Goal: Task Accomplishment & Management: Complete application form

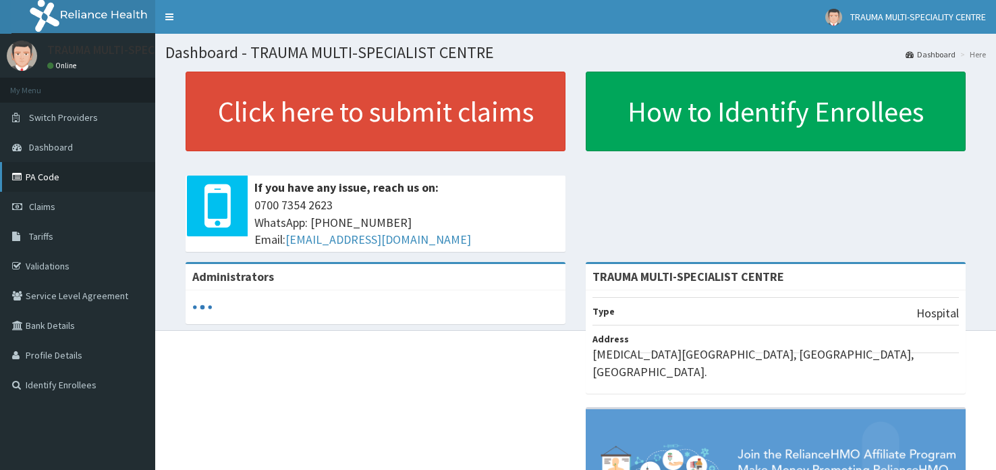
click at [43, 179] on link "PA Code" at bounding box center [77, 177] width 155 height 30
click at [55, 207] on link "Claims" at bounding box center [77, 207] width 155 height 30
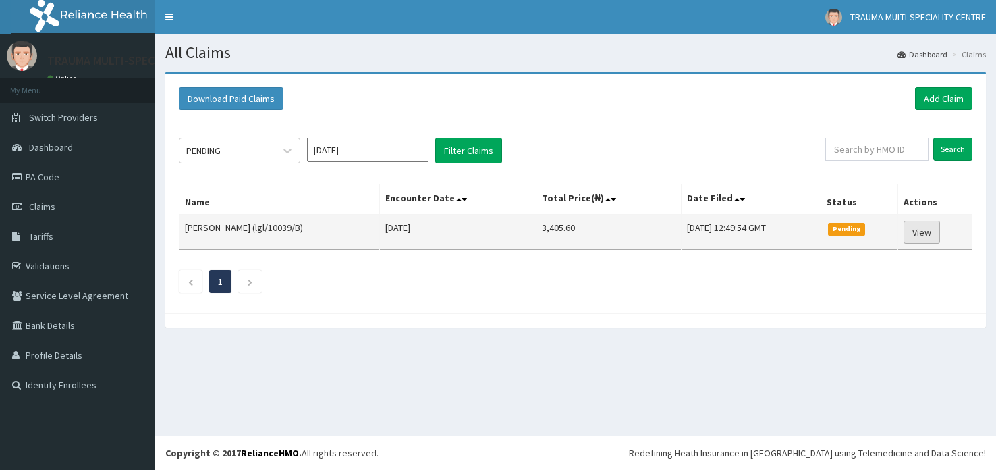
click at [925, 231] on link "View" at bounding box center [921, 232] width 36 height 23
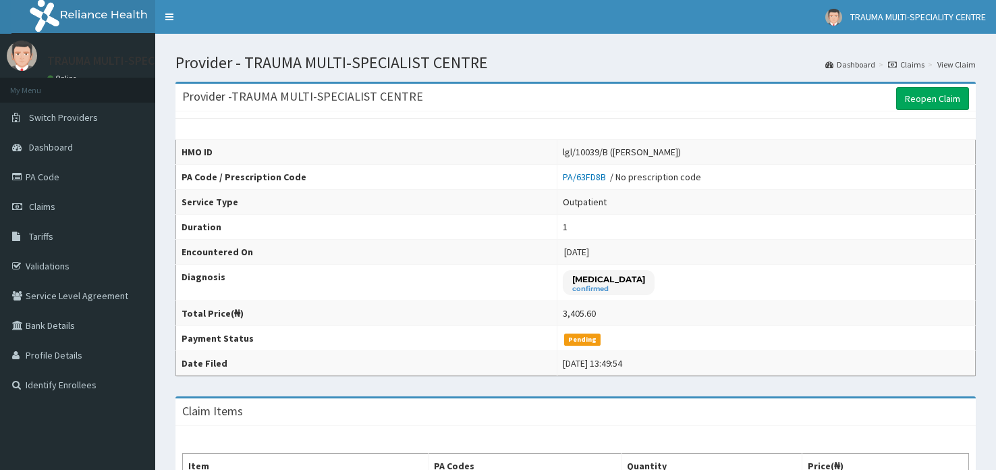
click at [913, 93] on link "Reopen Claim" at bounding box center [932, 98] width 73 height 23
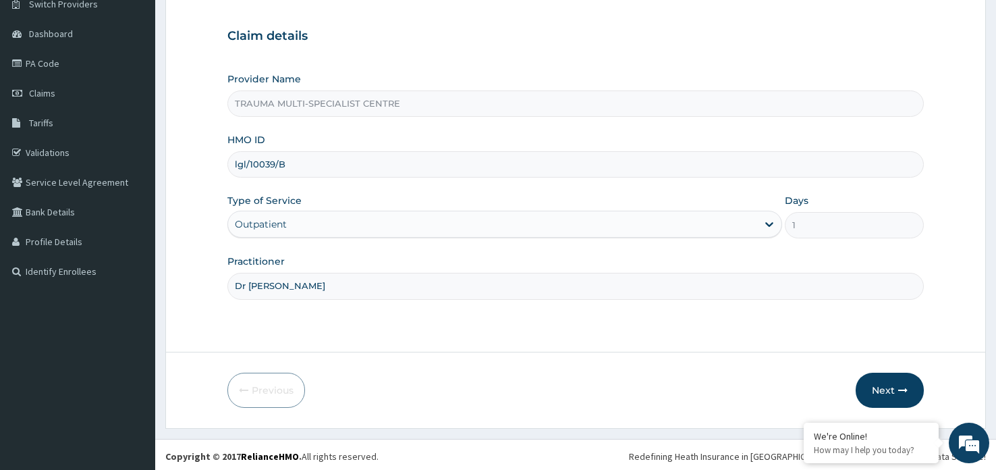
scroll to position [116, 0]
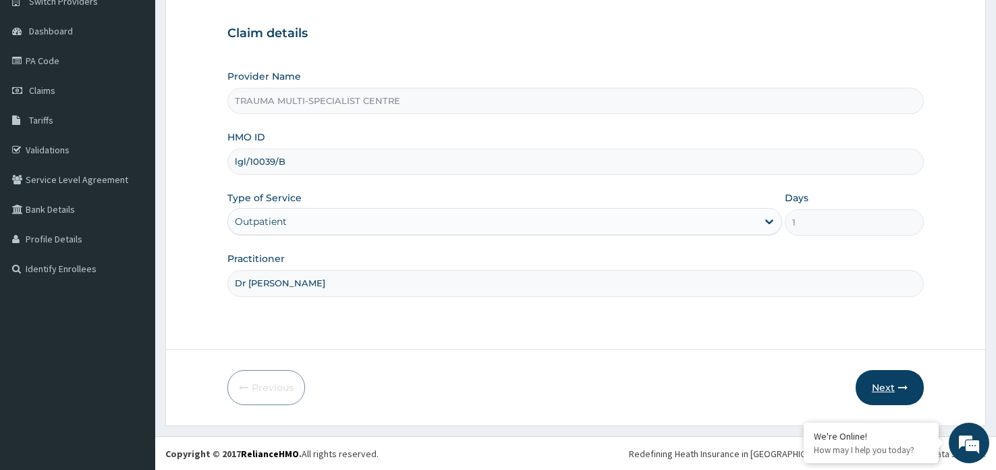
click at [886, 391] on button "Next" at bounding box center [889, 387] width 68 height 35
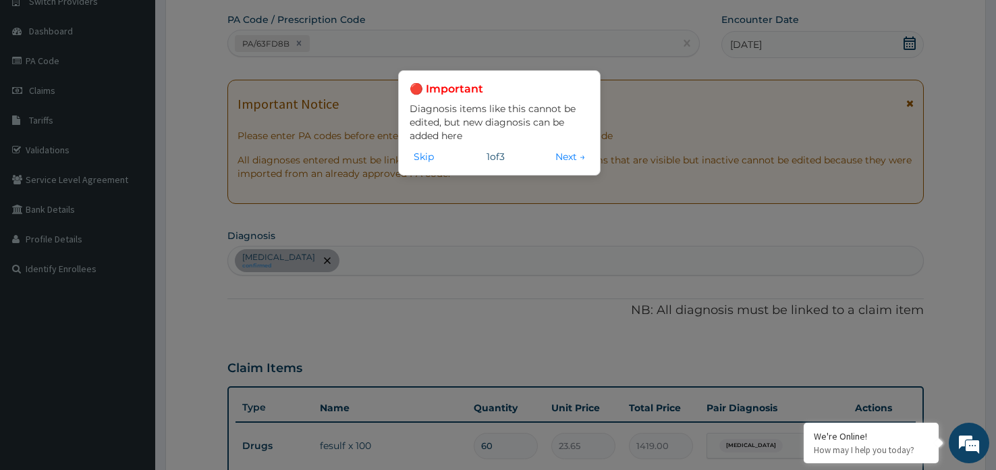
scroll to position [0, 0]
click at [417, 159] on button "Skip" at bounding box center [424, 156] width 28 height 15
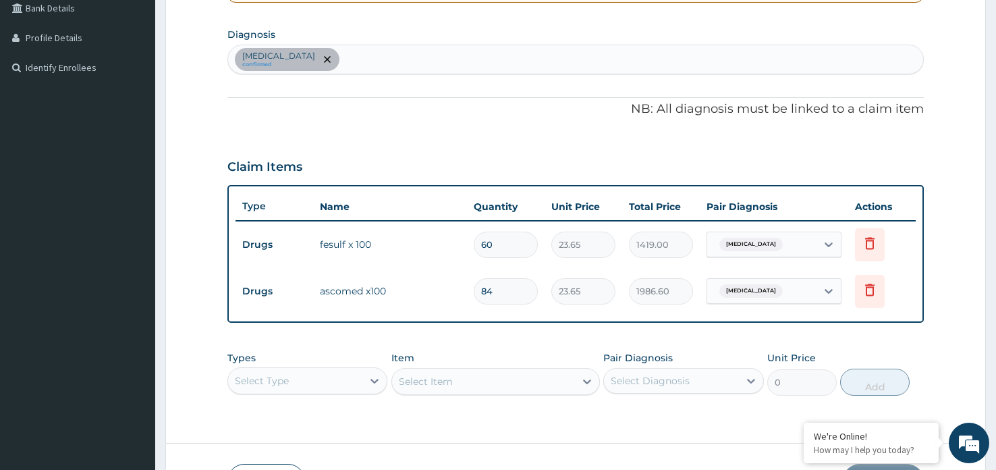
scroll to position [395, 0]
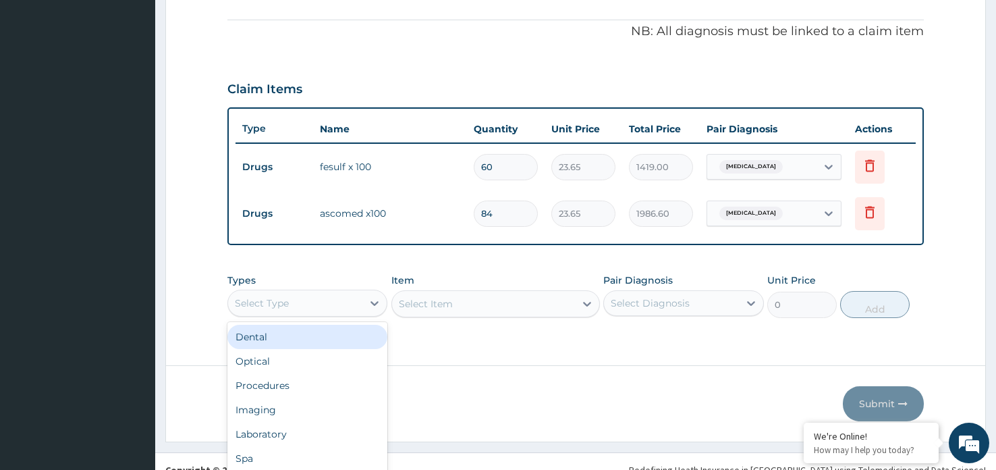
click at [360, 305] on div "option Dental focused, 1 of 10. 10 results available. Use Up and Down to choose…" at bounding box center [307, 302] width 160 height 27
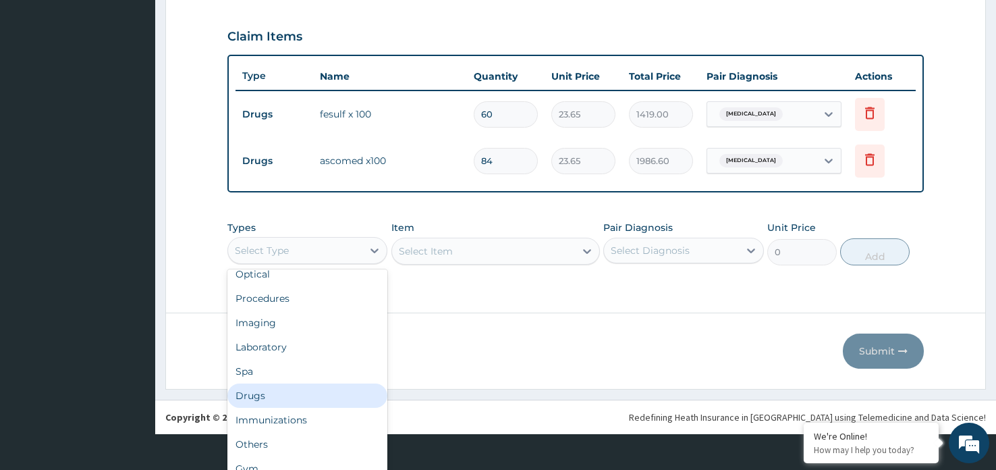
scroll to position [0, 0]
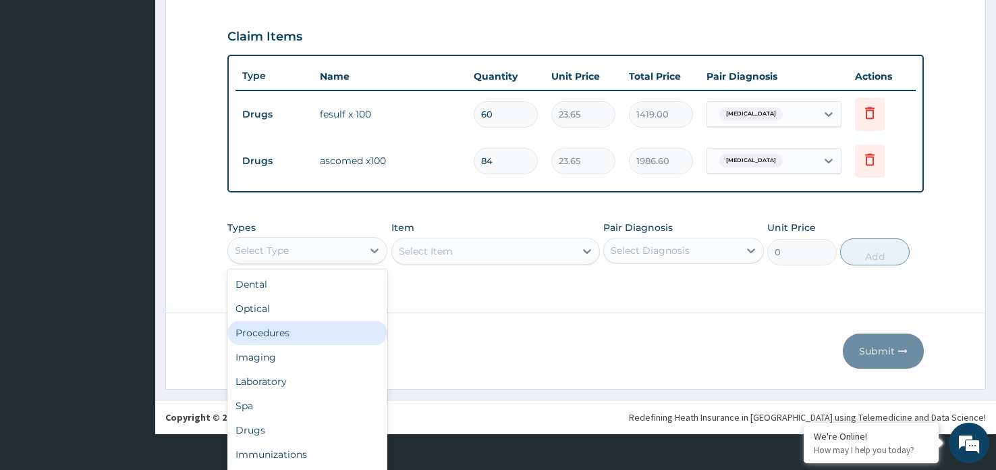
click at [307, 333] on div "Procedures" at bounding box center [307, 332] width 160 height 24
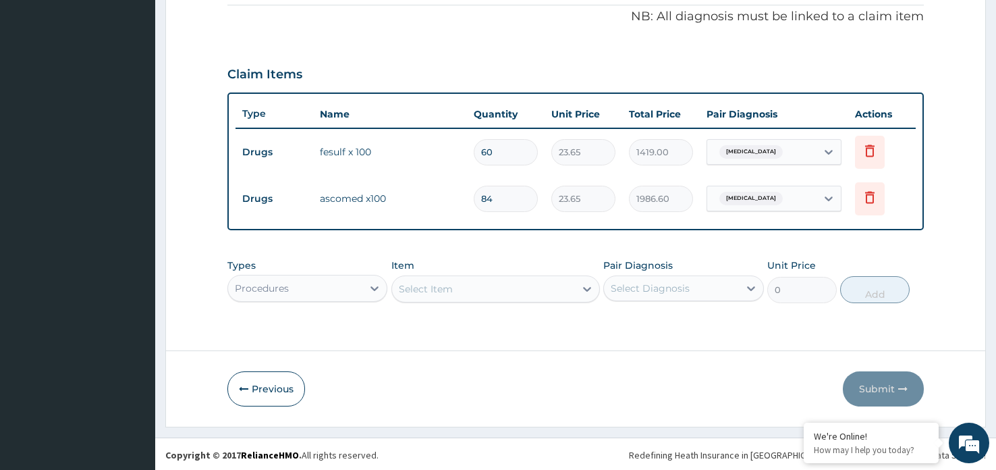
click at [464, 285] on div "Select Item" at bounding box center [484, 289] width 184 height 22
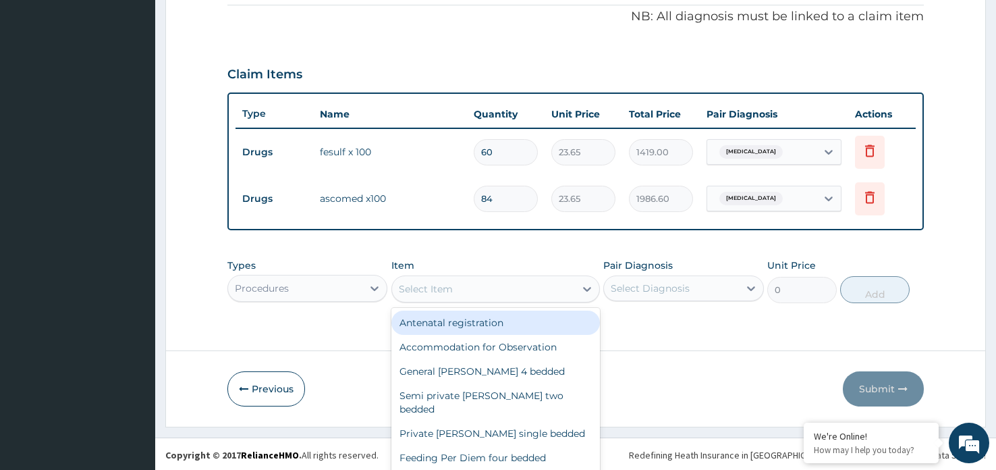
scroll to position [38, 0]
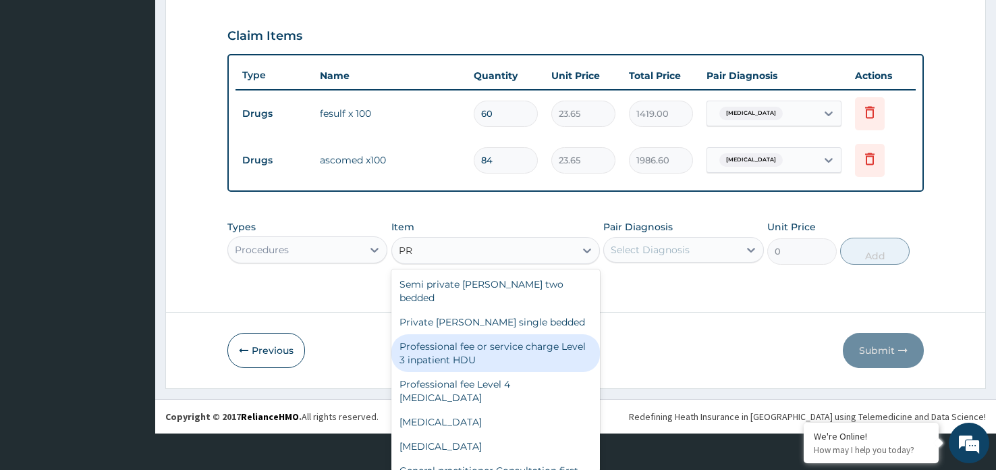
type input "P"
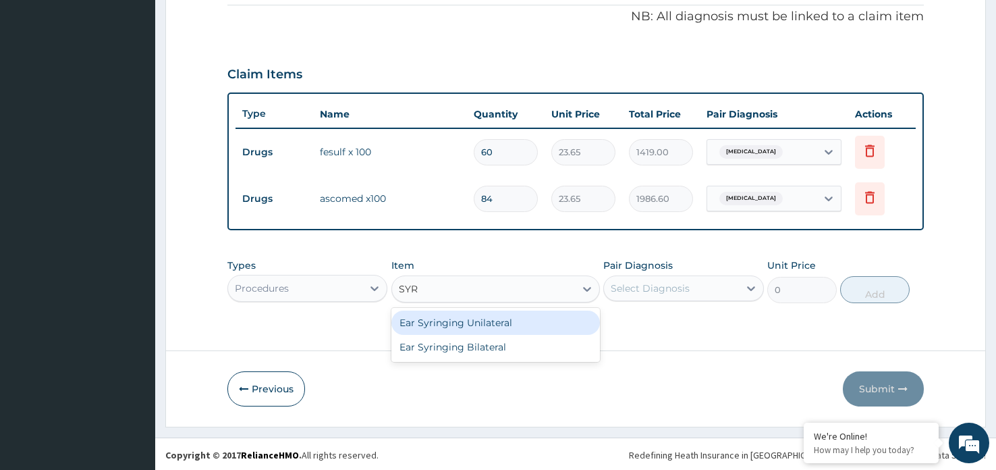
scroll to position [0, 0]
type input "SYRING"
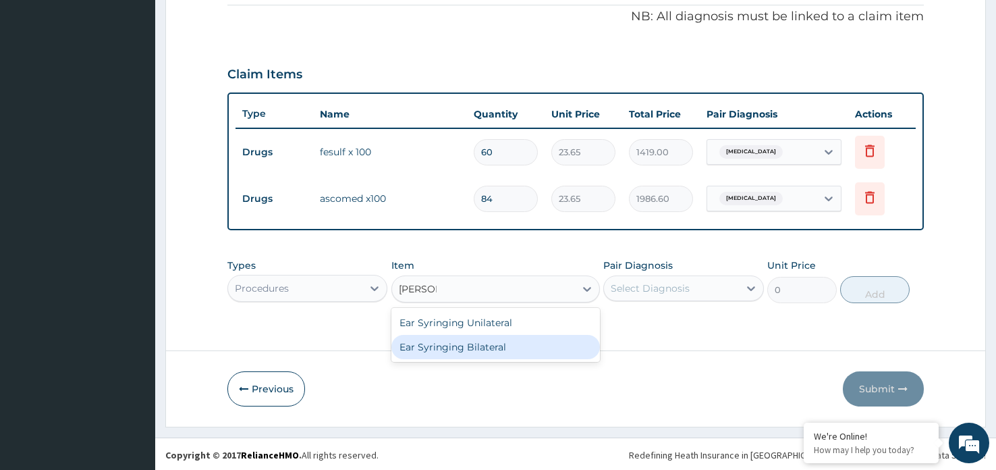
click at [502, 350] on div "Ear Syringing Bilateral" at bounding box center [495, 347] width 209 height 24
type input "10750"
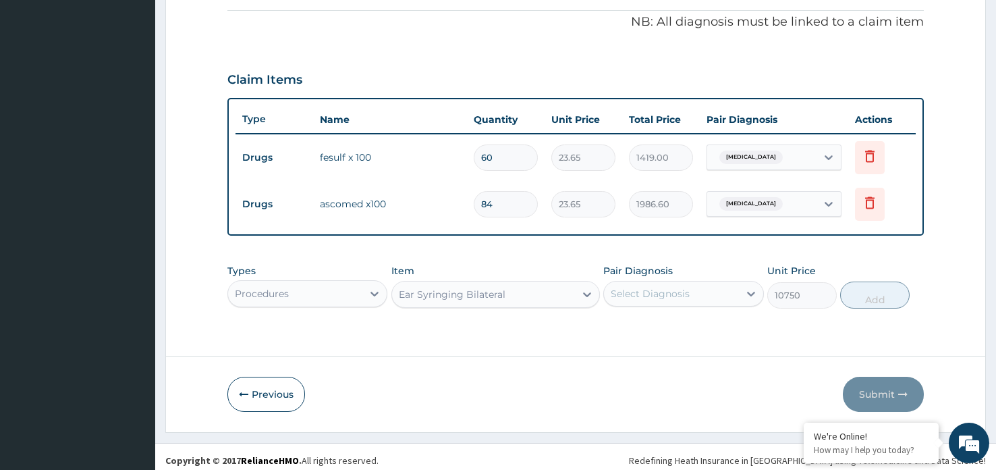
scroll to position [403, 0]
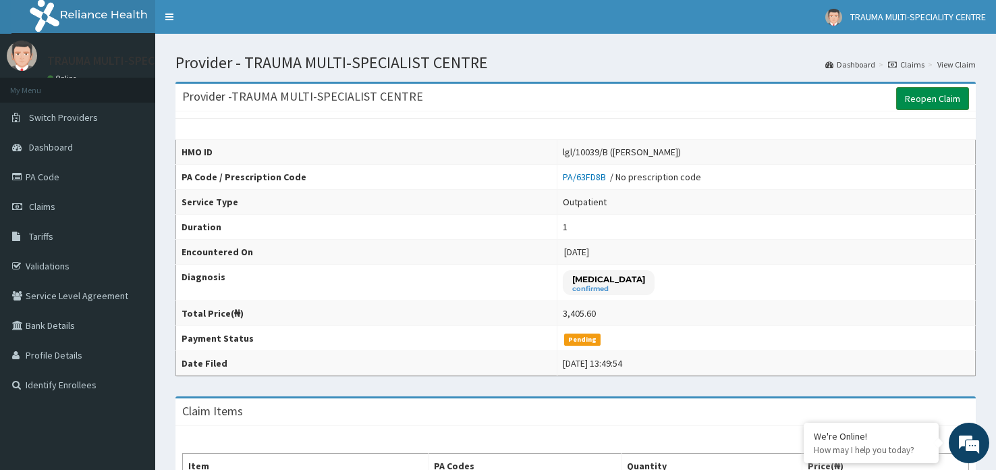
click at [926, 105] on link "Reopen Claim" at bounding box center [932, 98] width 73 height 23
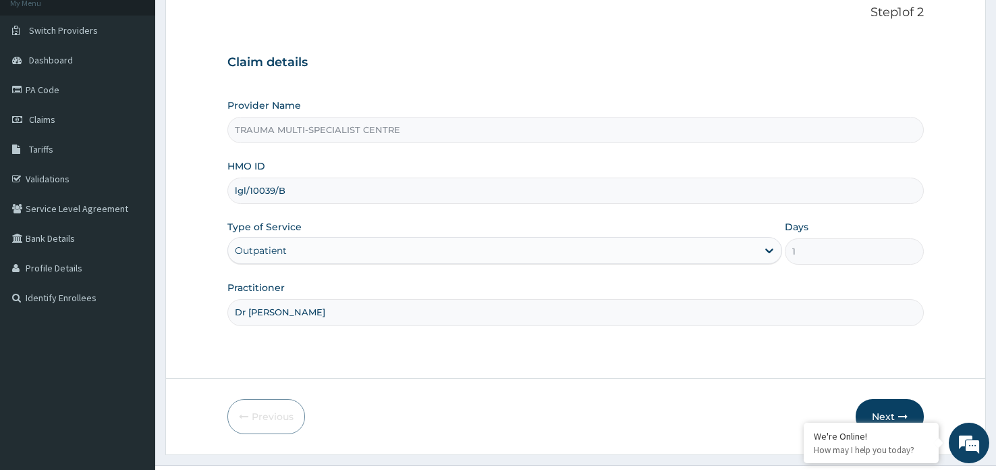
scroll to position [116, 0]
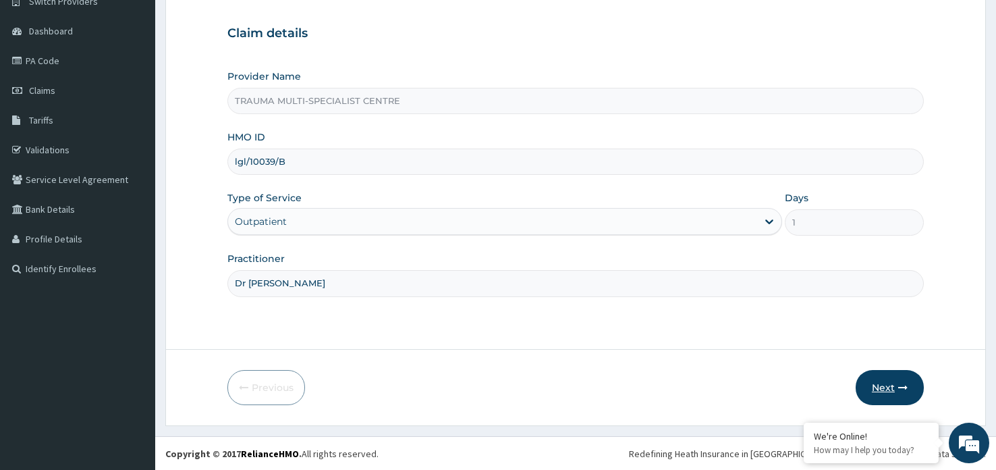
click at [892, 378] on button "Next" at bounding box center [889, 387] width 68 height 35
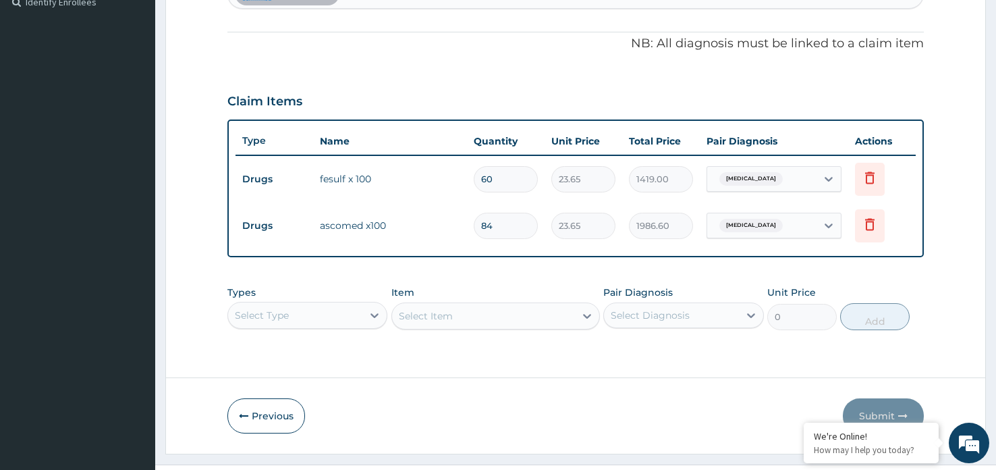
scroll to position [383, 0]
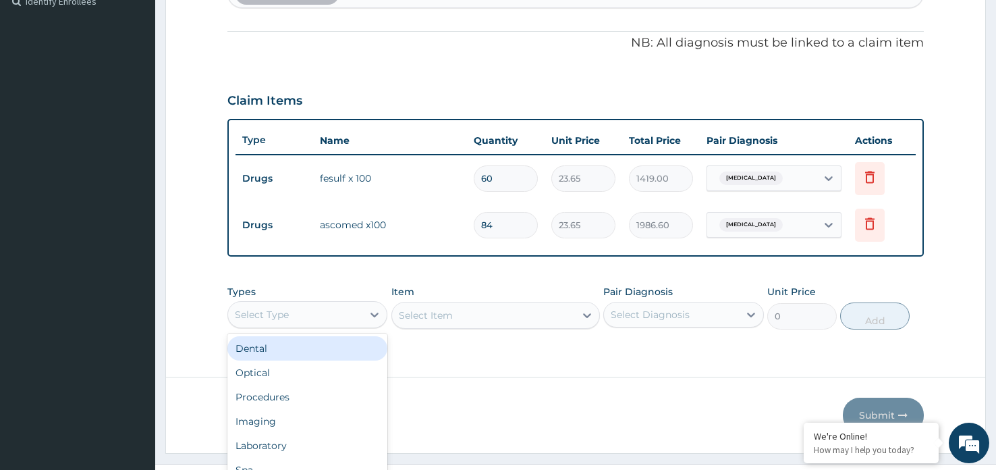
click at [354, 306] on div "option Dental focused, 1 of 10. 10 results available. Use Up and Down to choose…" at bounding box center [307, 314] width 160 height 27
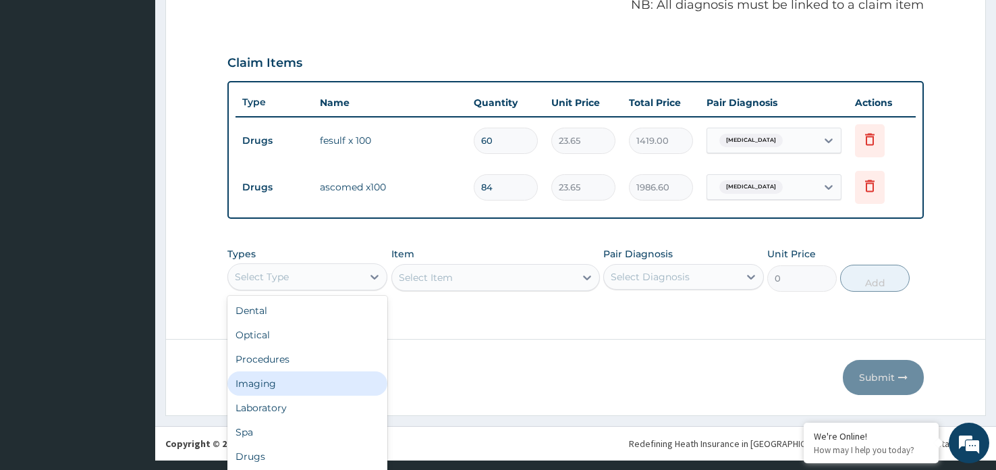
click at [281, 379] on div "Imaging" at bounding box center [307, 383] width 160 height 24
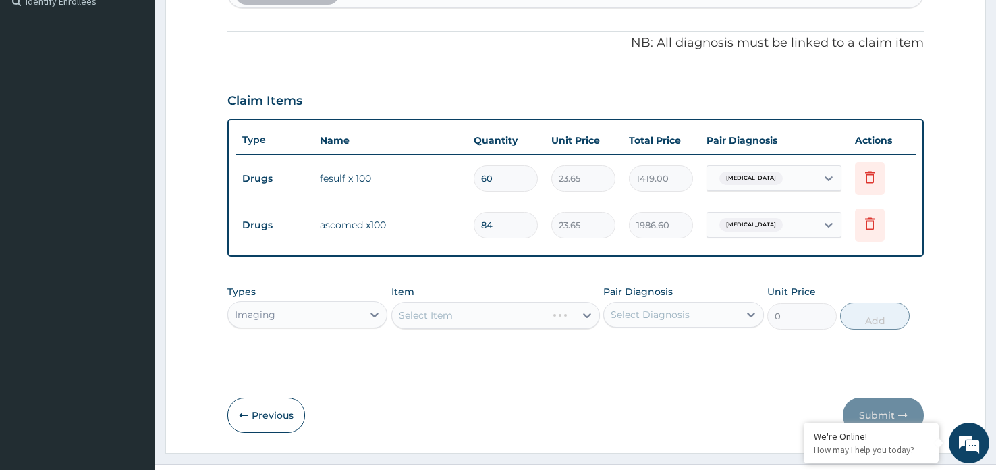
scroll to position [410, 0]
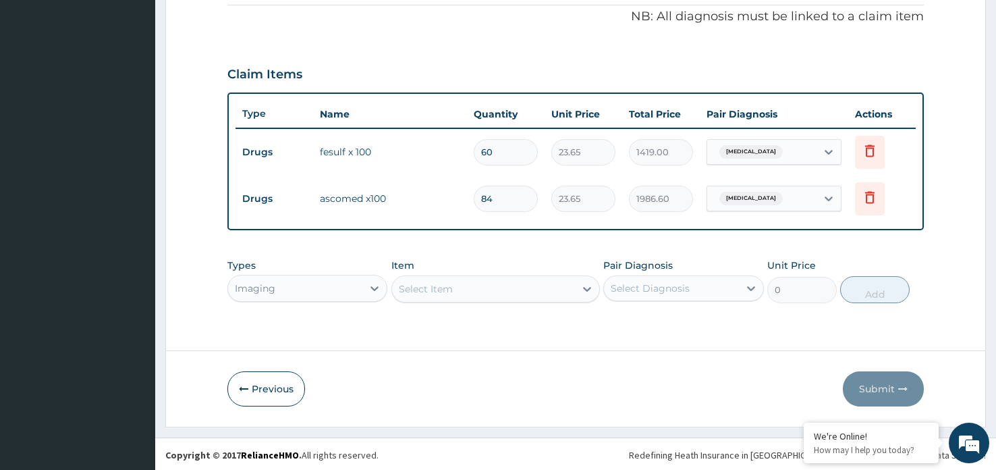
click at [466, 284] on div "Select Item" at bounding box center [495, 288] width 209 height 27
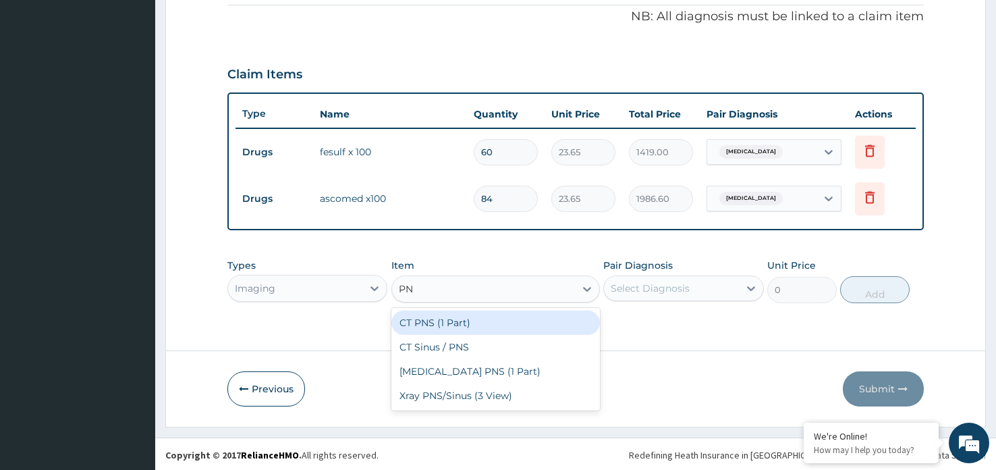
scroll to position [0, 0]
type input "PNS"
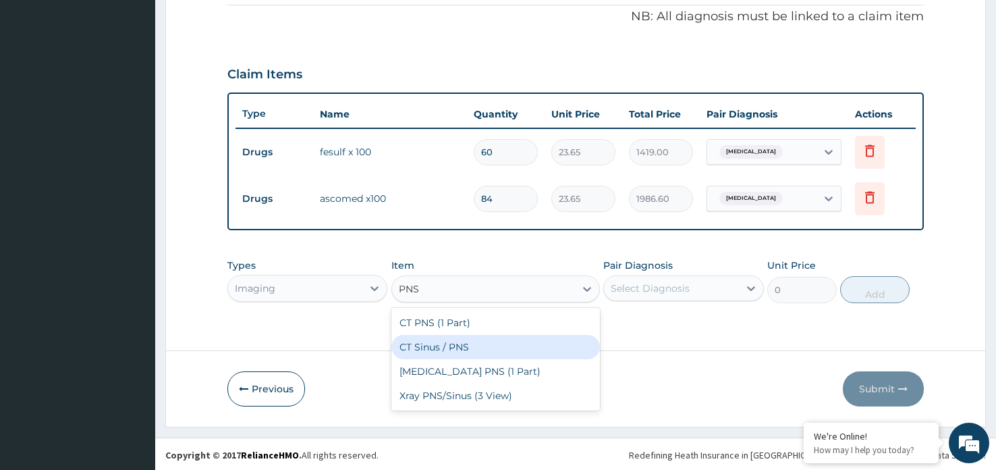
click at [488, 345] on div "CT Sinus / PNS" at bounding box center [495, 347] width 209 height 24
type input "59125"
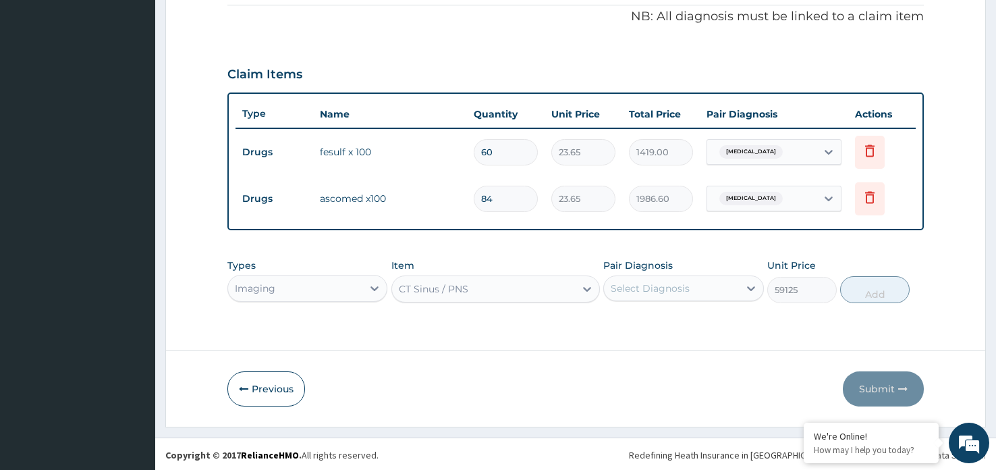
click at [486, 287] on div "option CT Sinus / PNS, selected. Select is focused ,type to refine list, press …" at bounding box center [495, 288] width 209 height 27
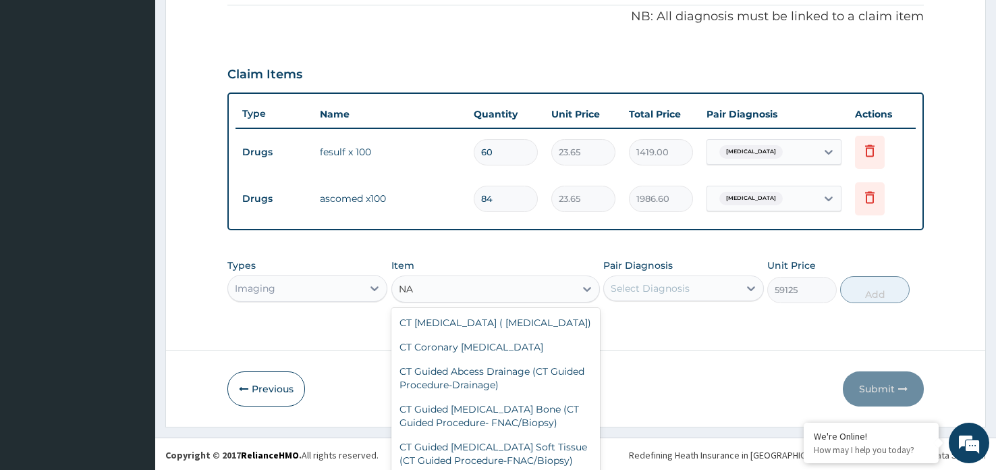
type input "N"
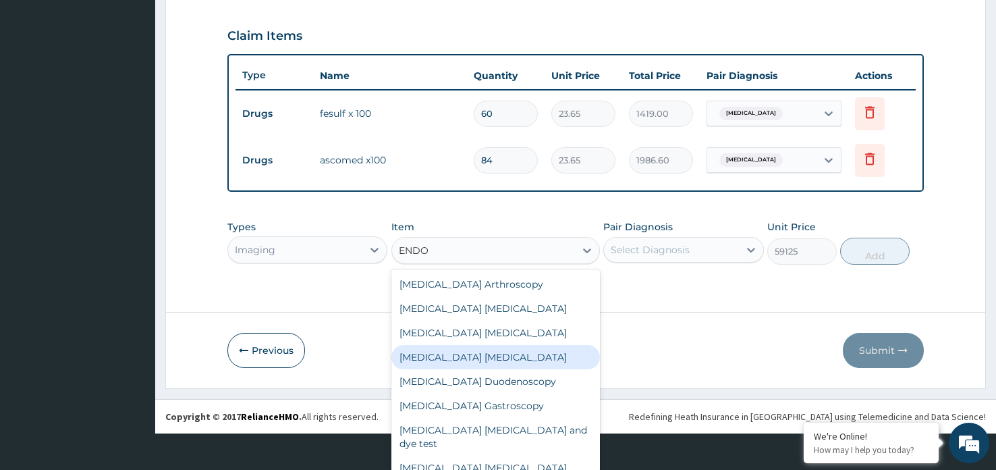
type input "ENDO"
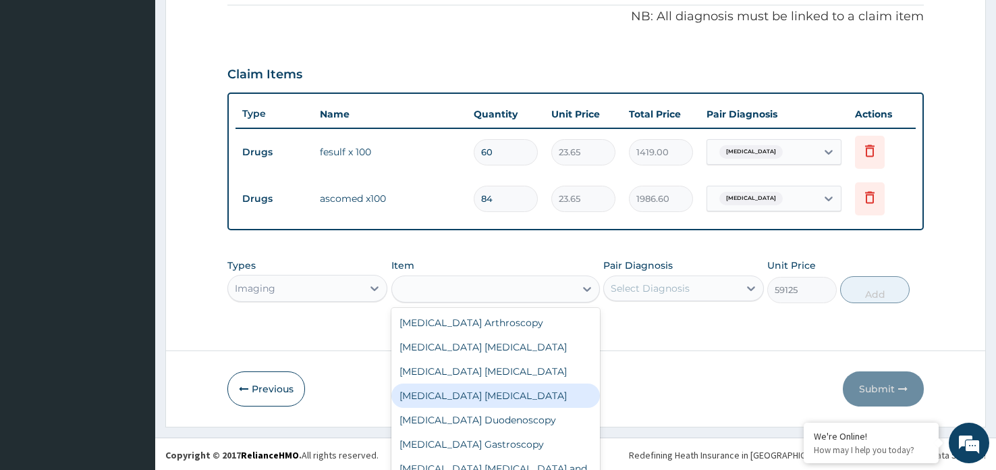
click at [679, 343] on form "Step 2 of 2 PA Code / Prescription Code PA/63FD8B Encounter Date 16-09-2025 Imp…" at bounding box center [575, 44] width 820 height 764
